Goal: Check status: Check status

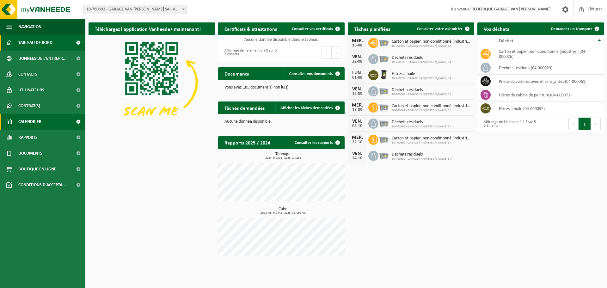
click at [34, 122] on span "Calendrier" at bounding box center [29, 122] width 23 height 16
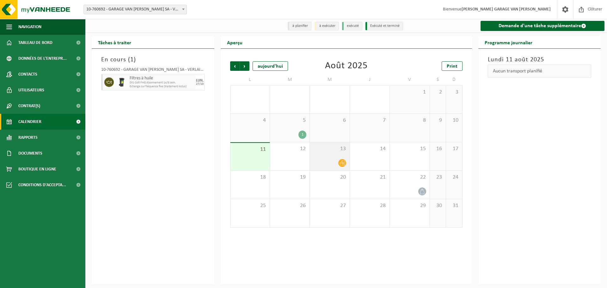
click at [339, 160] on span at bounding box center [342, 163] width 8 height 8
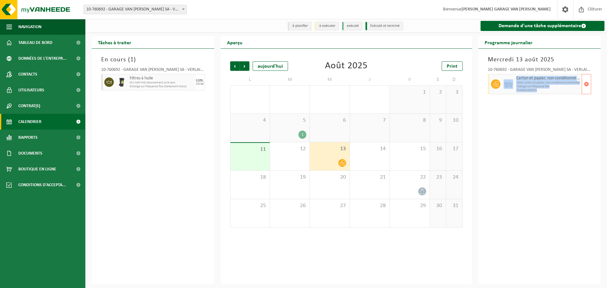
drag, startPoint x: 482, startPoint y: 89, endPoint x: 557, endPoint y: 92, distance: 75.3
click at [557, 92] on div "Mercredi 13 août 2025 10-760692 - GARAGE VAN DONINCK SA - VERLAINE Carton et pa…" at bounding box center [539, 167] width 123 height 236
copy div "Carton et papier, non-conditionné (industriel) 2500L carton et papier, non-cond…"
